Goal: Check status

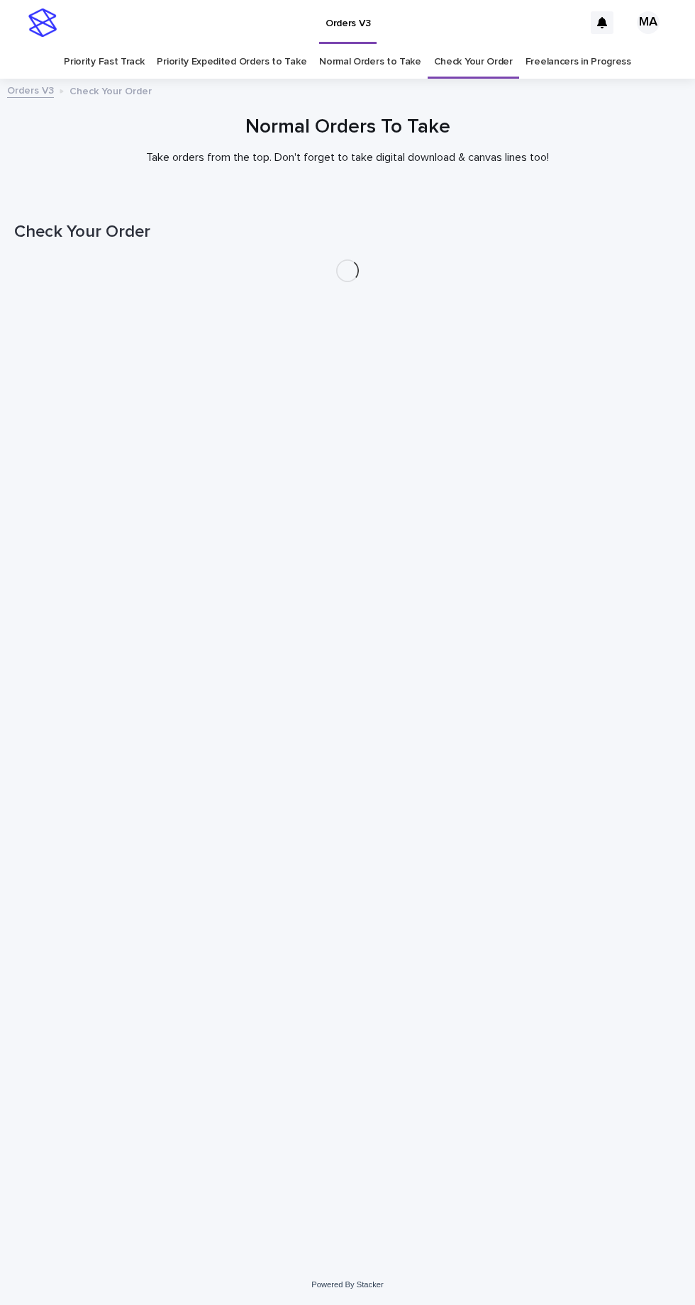
scroll to position [45, 0]
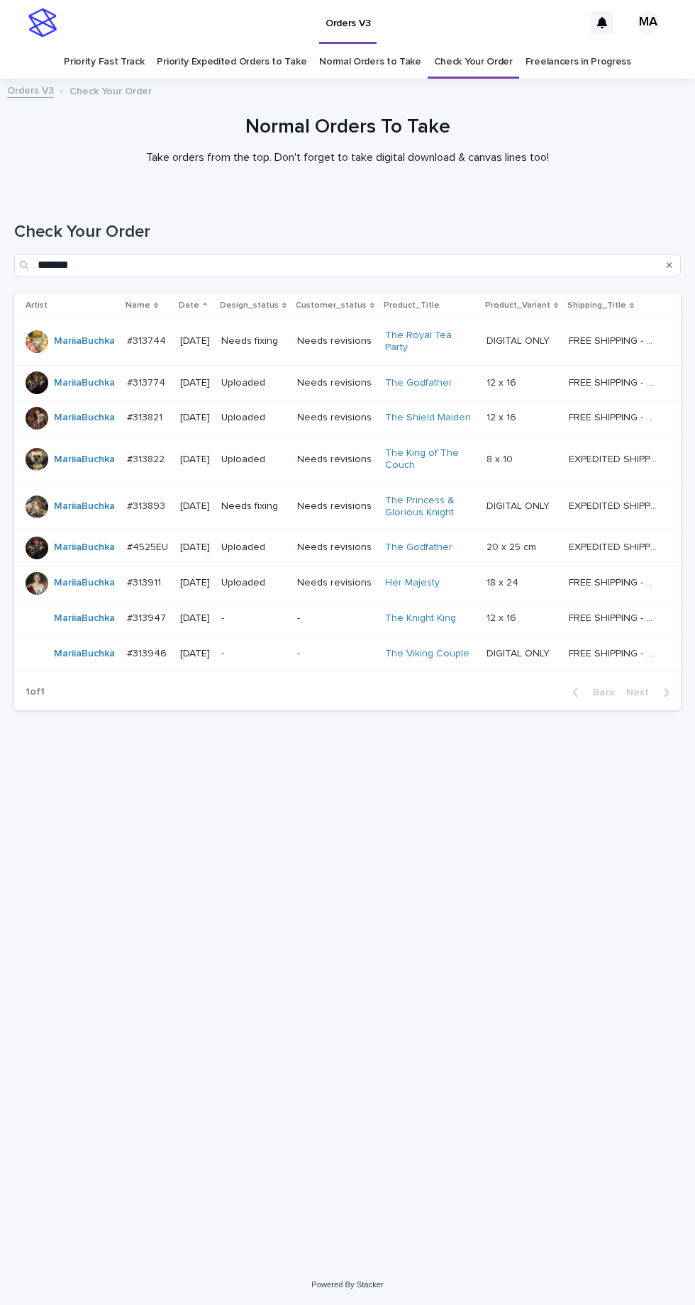
click at [285, 613] on p "-" at bounding box center [253, 619] width 65 height 12
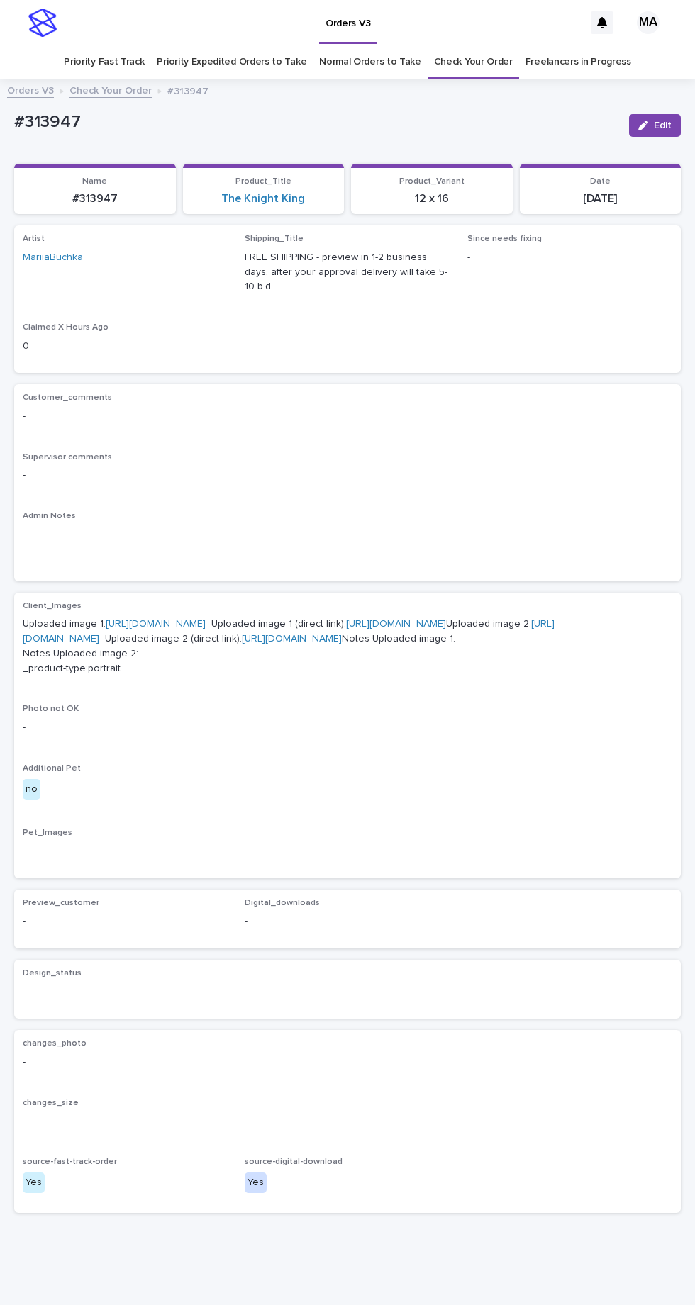
click at [200, 619] on link "[URL][DOMAIN_NAME]" at bounding box center [156, 624] width 100 height 10
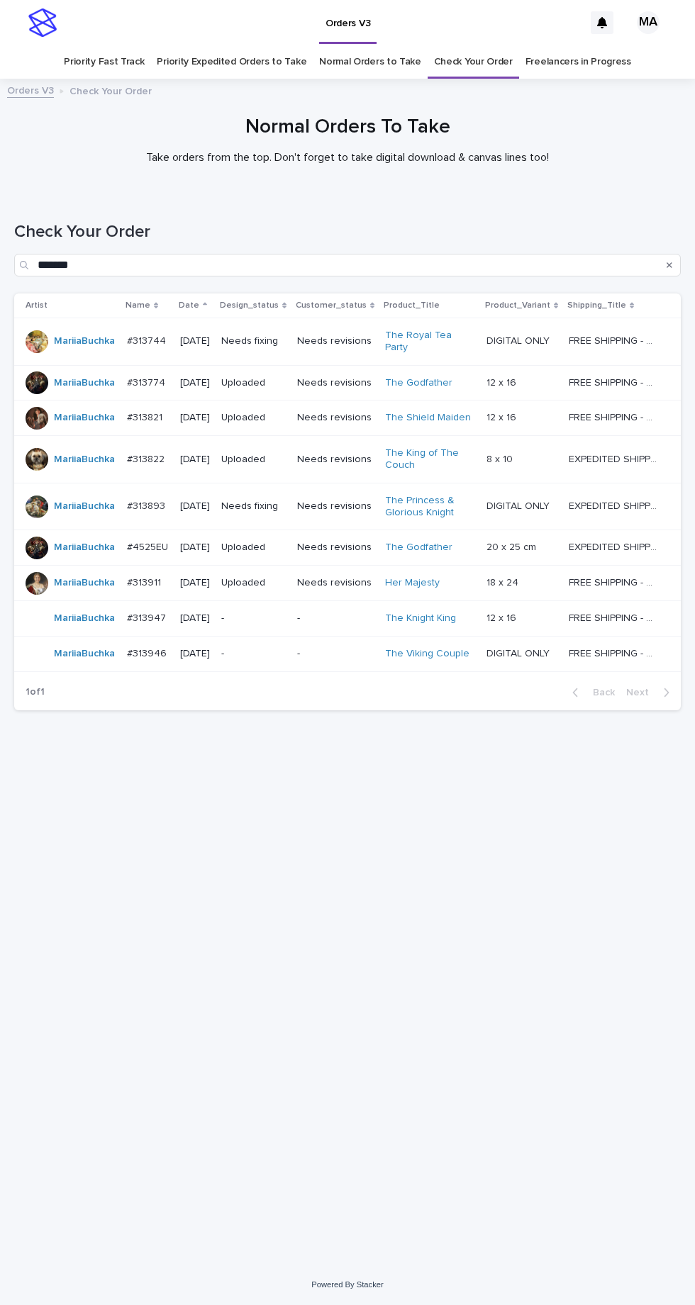
click at [286, 648] on p "-" at bounding box center [253, 654] width 65 height 12
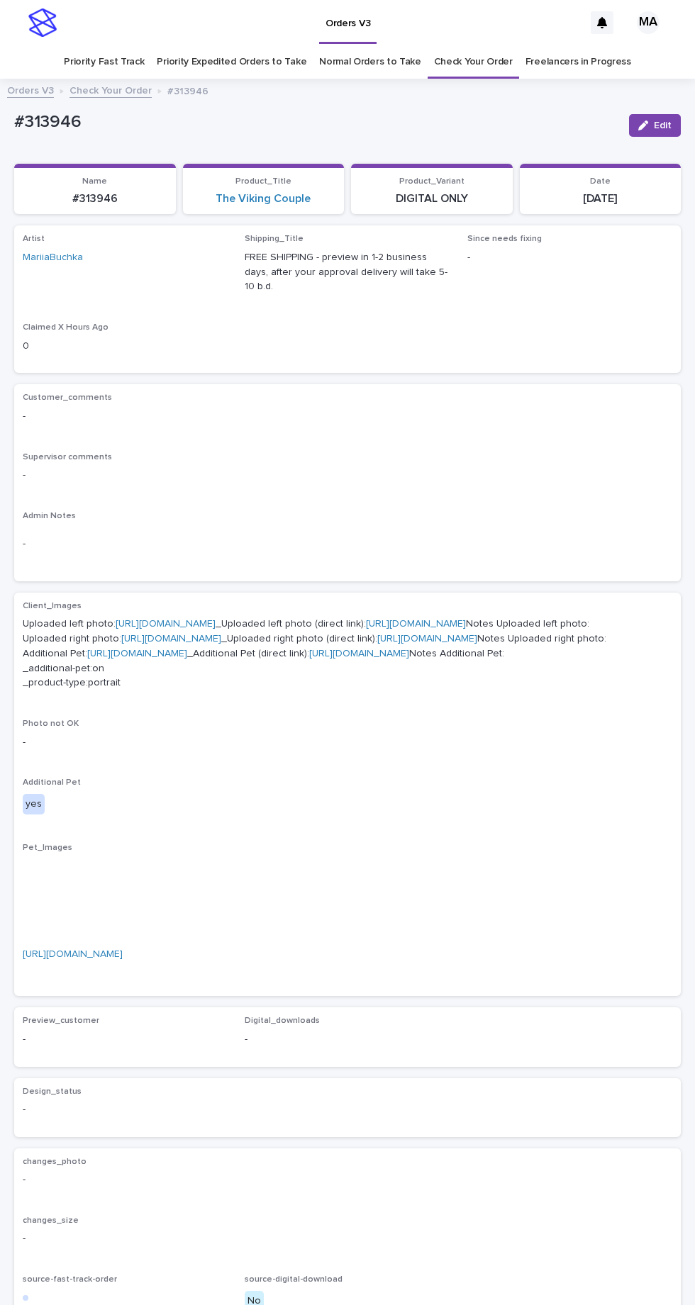
click at [191, 619] on link "[URL][DOMAIN_NAME]" at bounding box center [166, 624] width 100 height 10
click at [209, 644] on link "[URL][DOMAIN_NAME]" at bounding box center [171, 639] width 100 height 10
click at [123, 959] on link "[URL][DOMAIN_NAME]" at bounding box center [73, 955] width 100 height 10
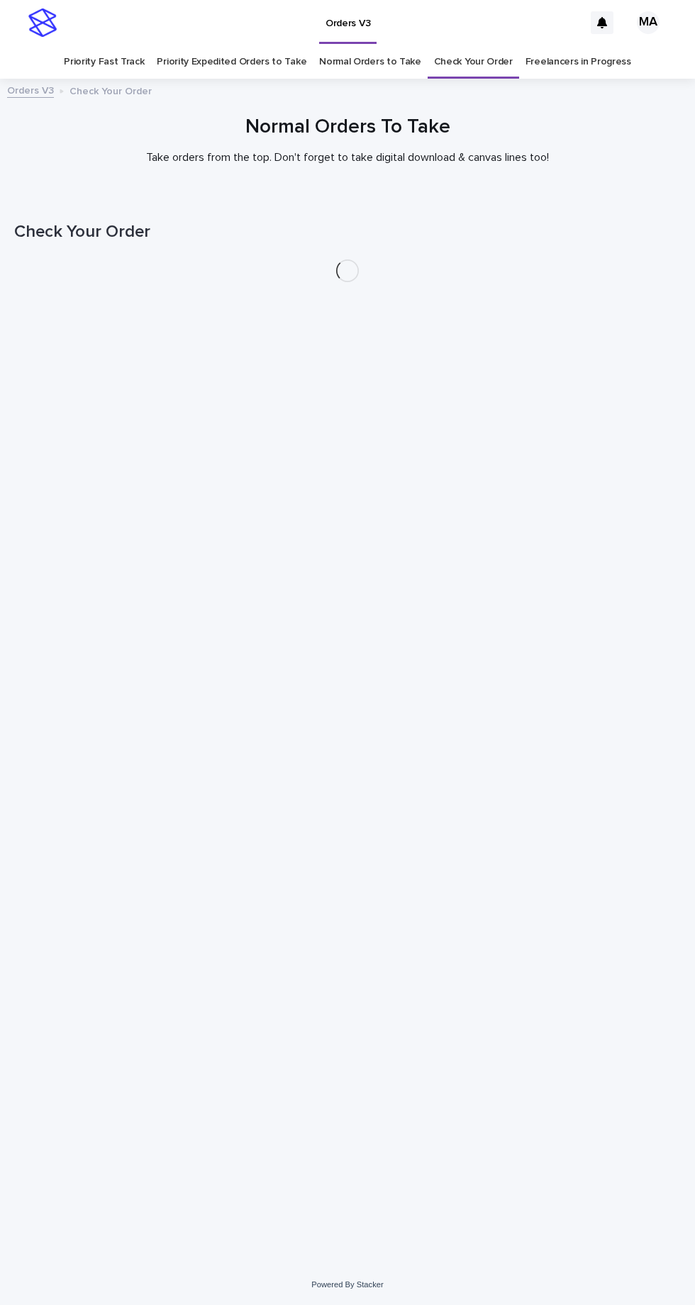
scroll to position [45, 0]
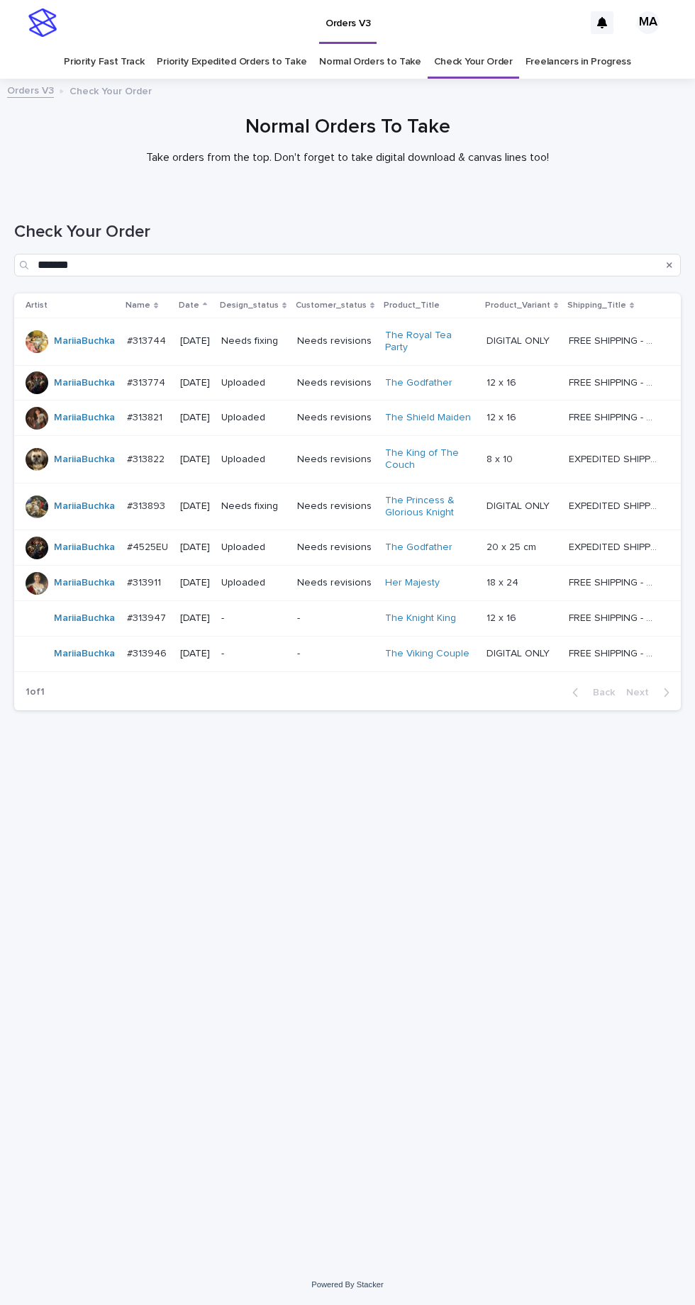
click at [474, 45] on link "Check Your Order" at bounding box center [473, 61] width 79 height 33
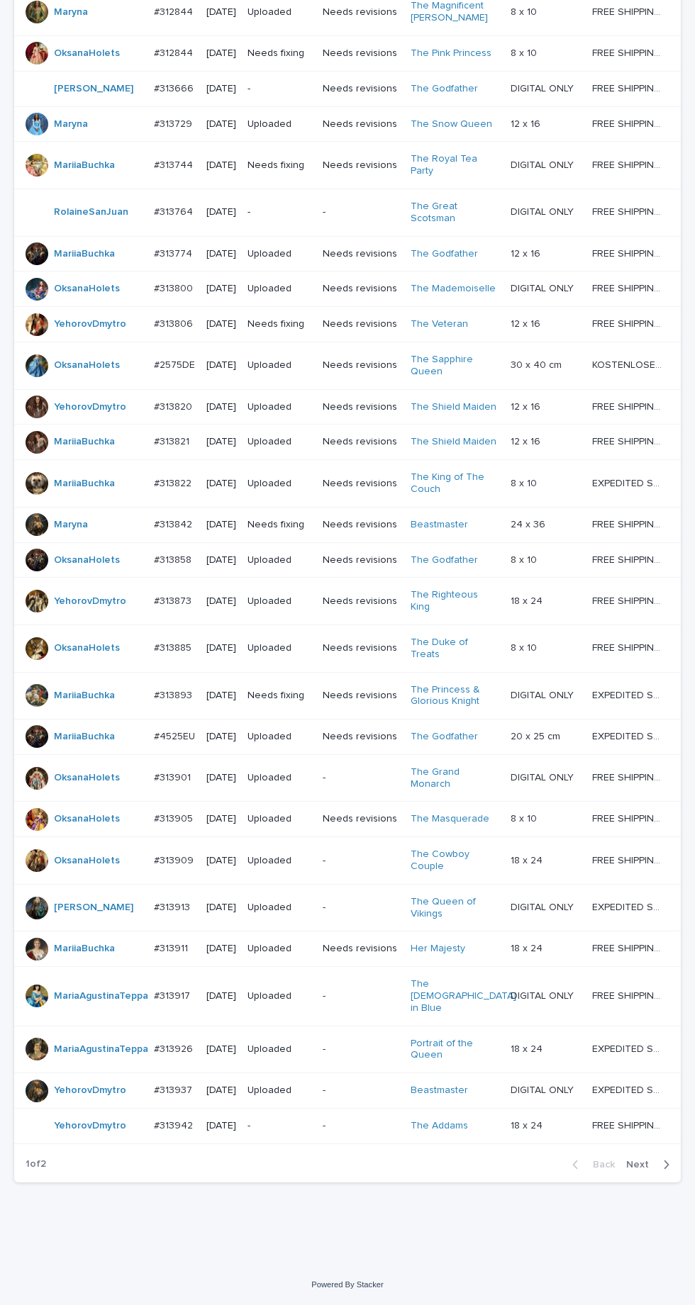
click at [653, 1170] on span "Next" at bounding box center [641, 1165] width 31 height 10
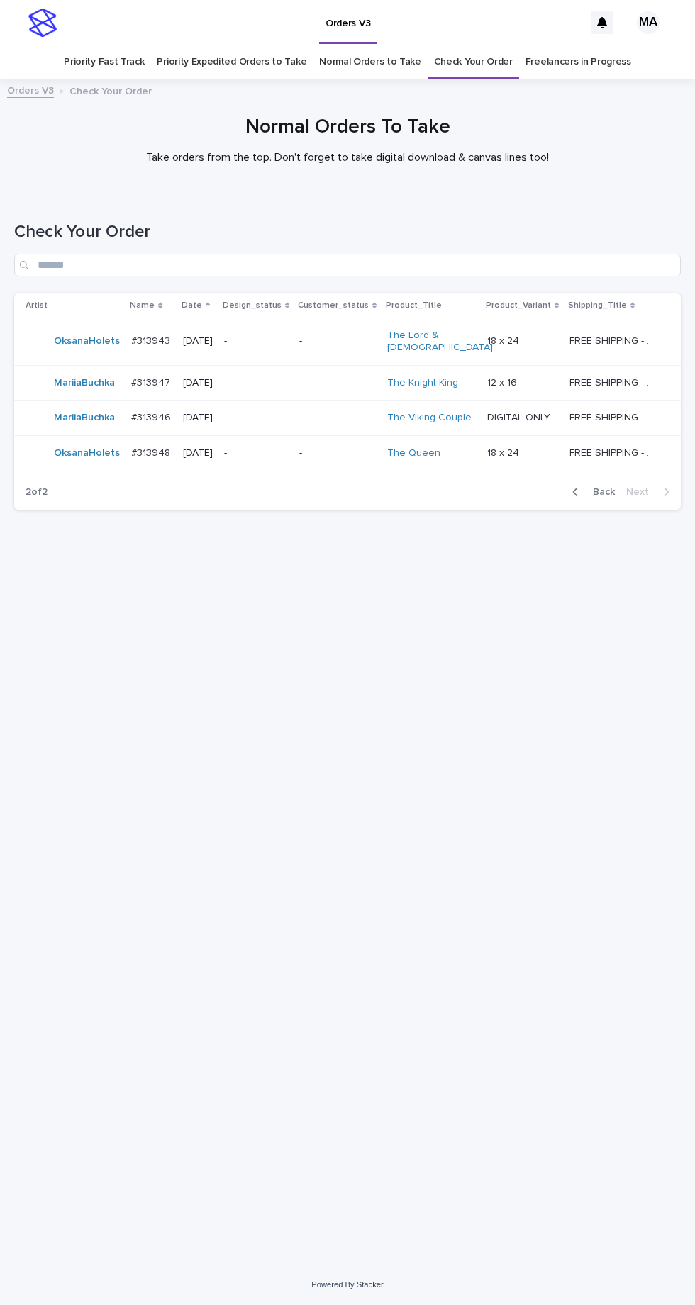
click at [275, 457] on td "-" at bounding box center [256, 453] width 76 height 35
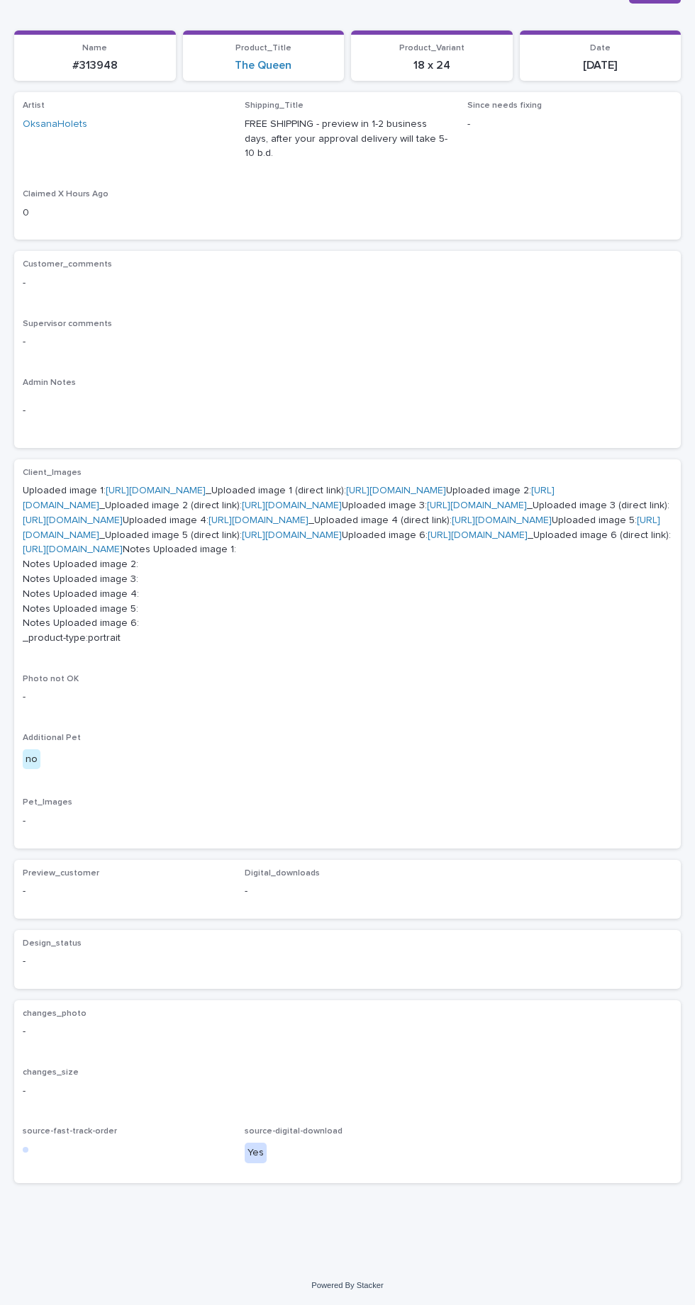
scroll to position [466, 0]
